Goal: Navigation & Orientation: Find specific page/section

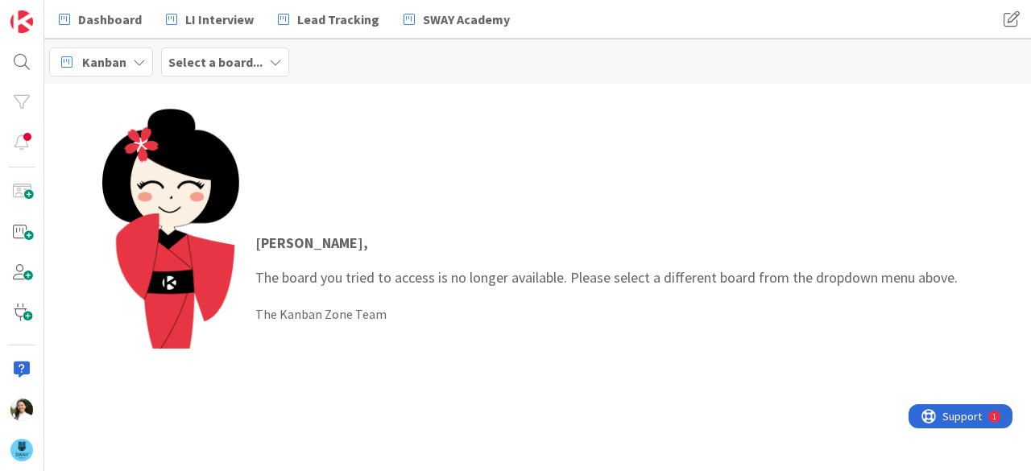
click at [229, 64] on b "Select a board..." at bounding box center [215, 62] width 94 height 16
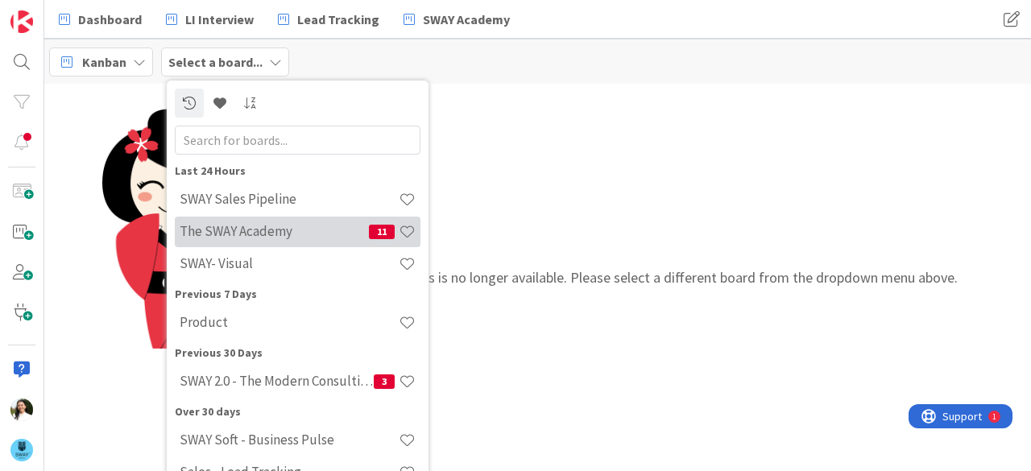
click at [263, 228] on h4 "The SWAY Academy" at bounding box center [274, 231] width 189 height 16
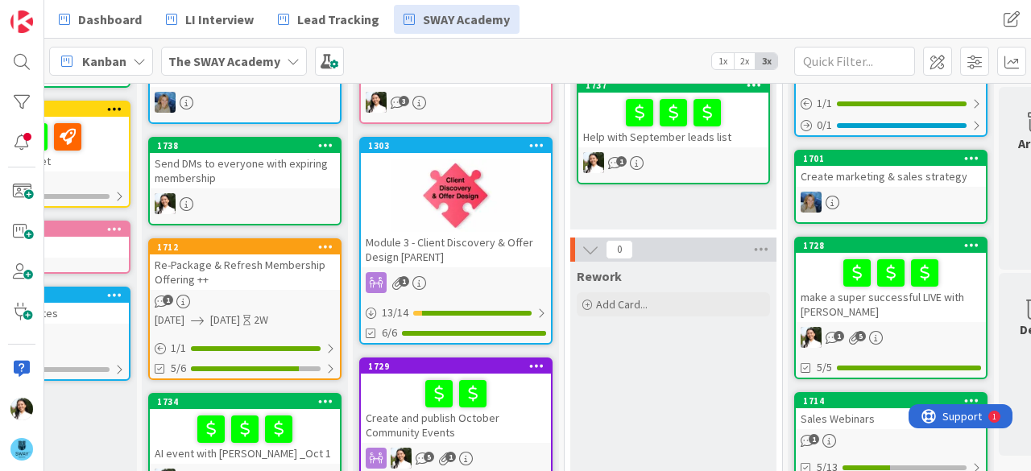
scroll to position [155, 343]
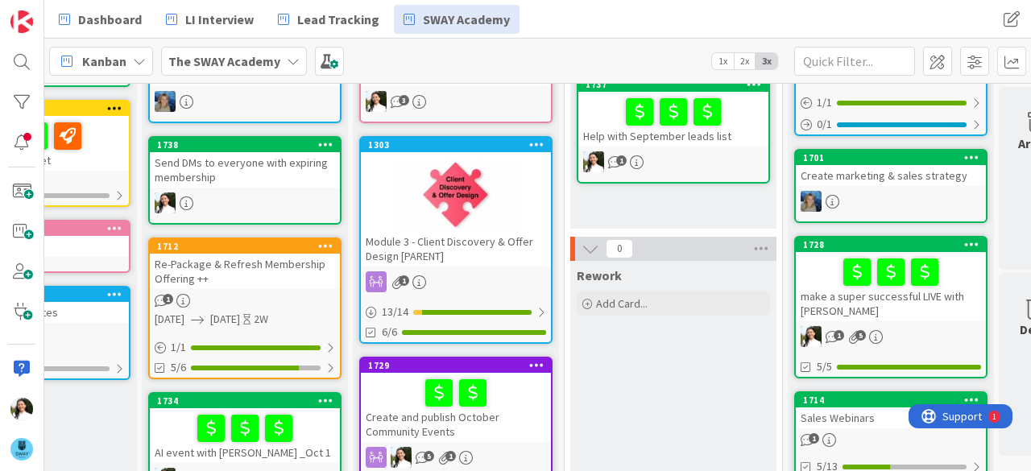
click at [845, 301] on div "make a super successful LIVE with [PERSON_NAME]" at bounding box center [891, 286] width 190 height 69
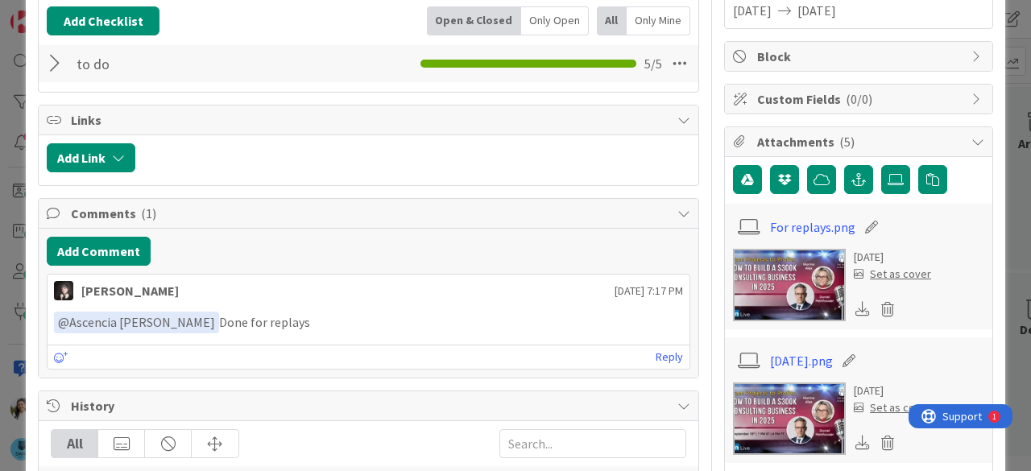
scroll to position [179, 0]
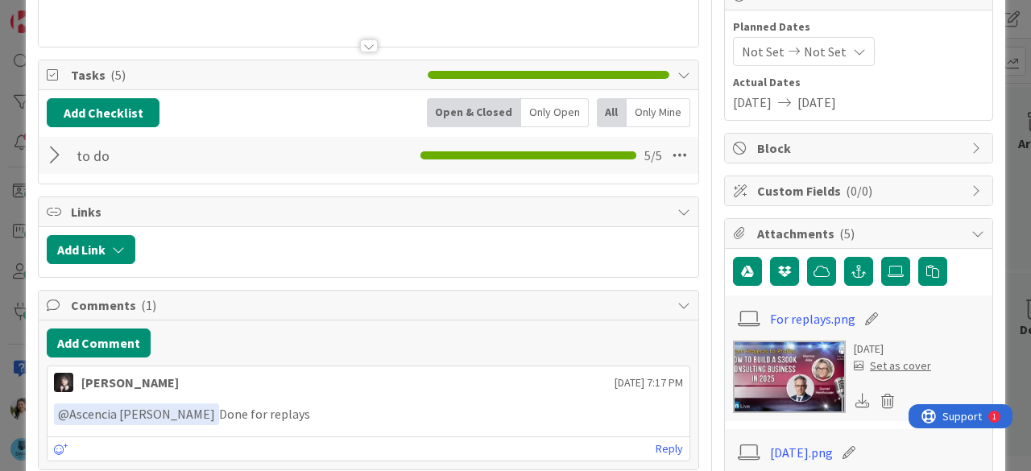
click at [48, 151] on div at bounding box center [57, 155] width 21 height 29
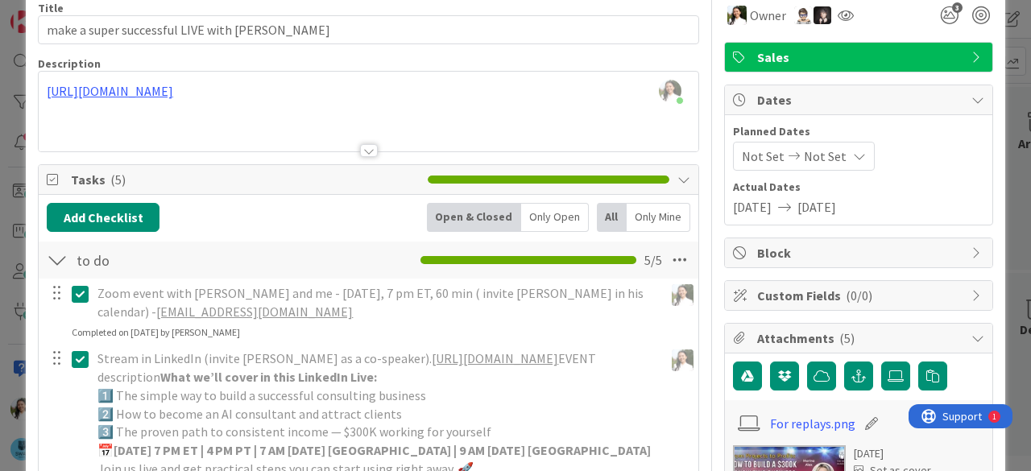
scroll to position [0, 0]
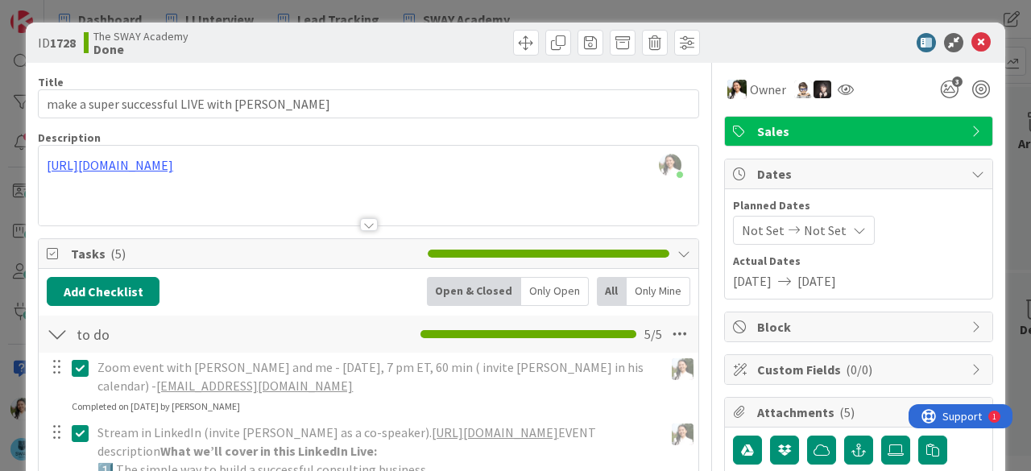
click at [0, 218] on div "ID 1728 The SWAY Academy Done Title 40 / 128 make a super successful LIVE with …" at bounding box center [515, 235] width 1031 height 471
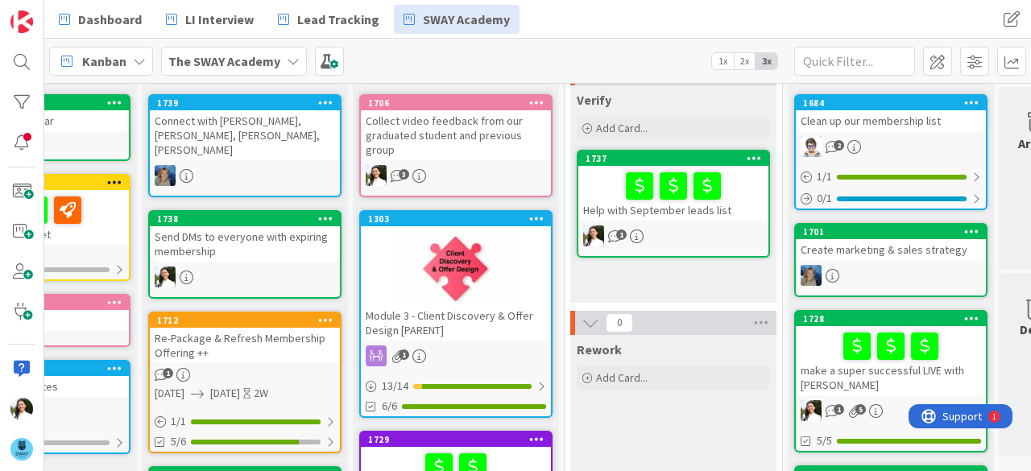
scroll to position [7, 343]
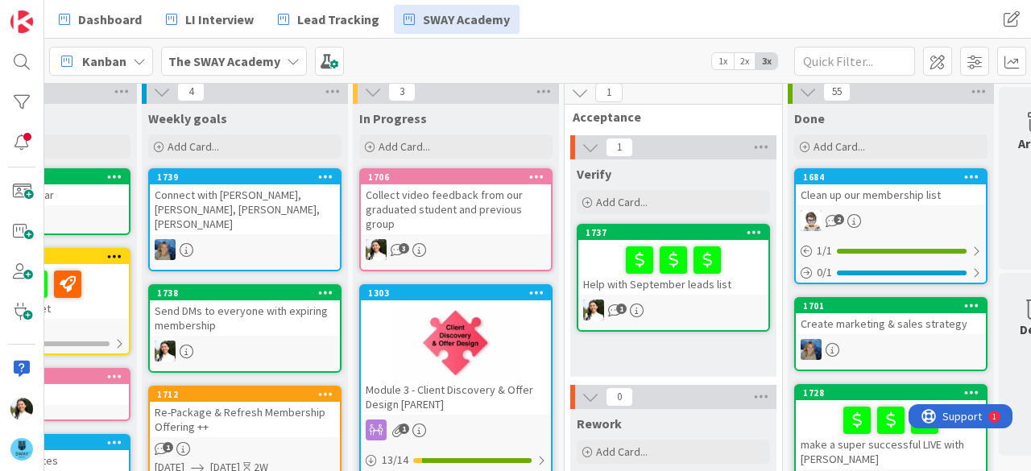
click at [257, 300] on div "Send DMs to everyone with expiring membership" at bounding box center [245, 317] width 190 height 35
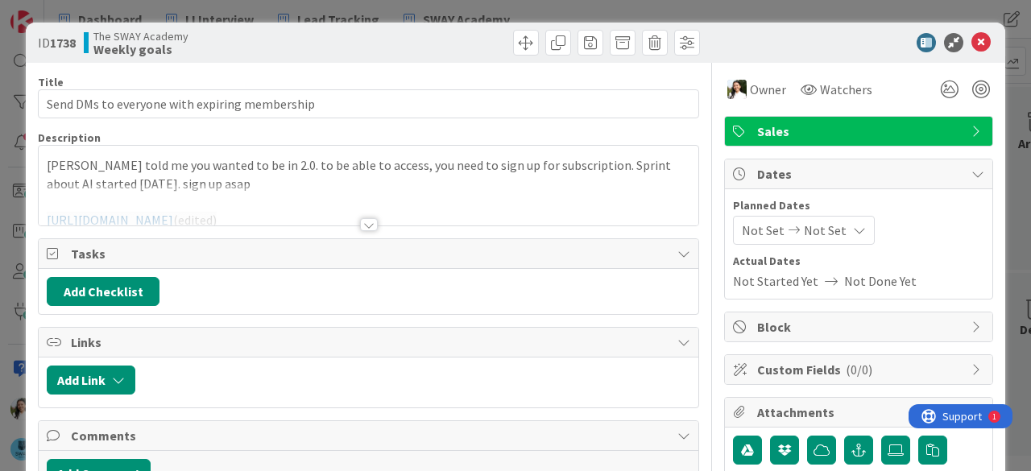
click at [366, 225] on div at bounding box center [369, 224] width 18 height 13
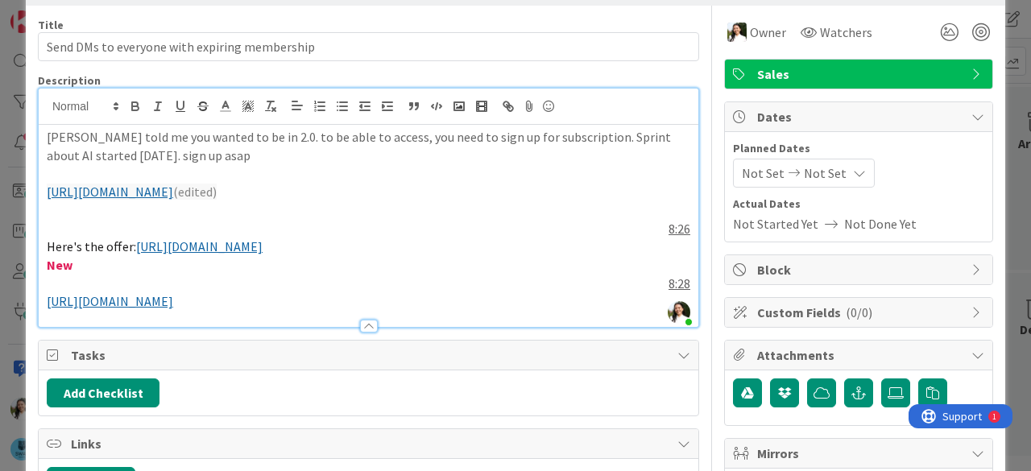
scroll to position [45, 0]
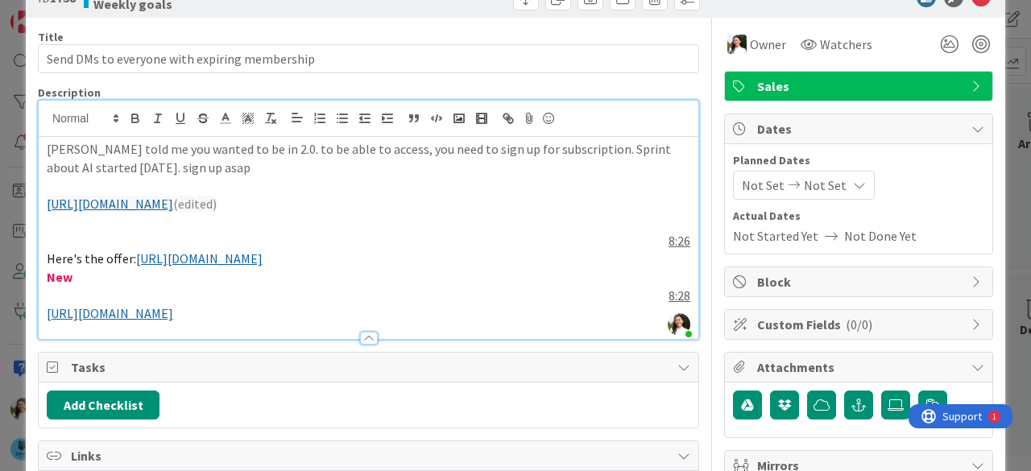
click at [173, 210] on link "[URL][DOMAIN_NAME]" at bounding box center [110, 204] width 126 height 16
click at [267, 238] on link "[URL][DOMAIN_NAME]" at bounding box center [212, 235] width 110 height 21
click at [263, 260] on link "[URL][DOMAIN_NAME]" at bounding box center [199, 258] width 126 height 16
click at [279, 287] on link "[URL][DOMAIN_NAME]" at bounding box center [250, 290] width 110 height 21
click at [0, 253] on div "ID 1738 The SWAY Academy Weekly goals Title 45 / 128 Send DMs to everyone with …" at bounding box center [515, 235] width 1031 height 471
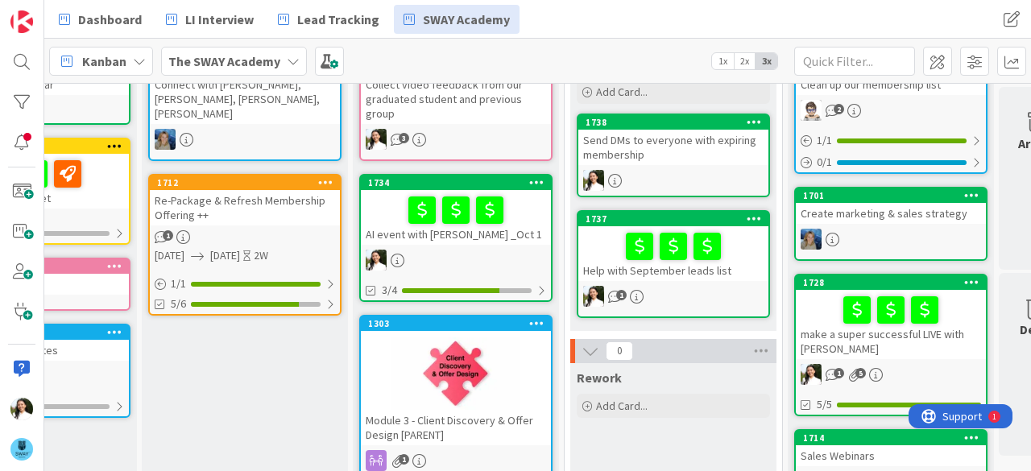
scroll to position [0, 343]
